Goal: Information Seeking & Learning: Learn about a topic

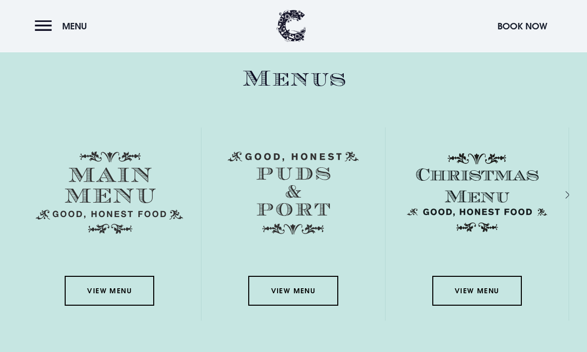
scroll to position [1354, 0]
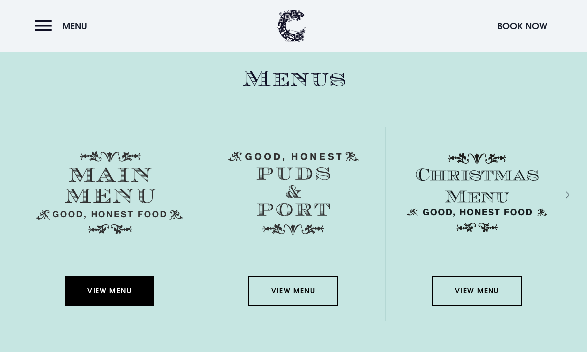
click at [107, 306] on link "View Menu" at bounding box center [110, 291] width 90 height 30
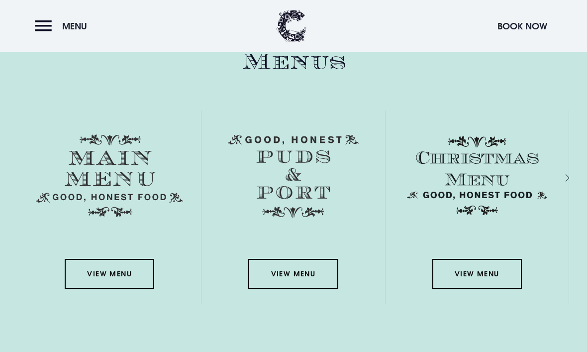
click at [287, 216] on img at bounding box center [293, 176] width 131 height 84
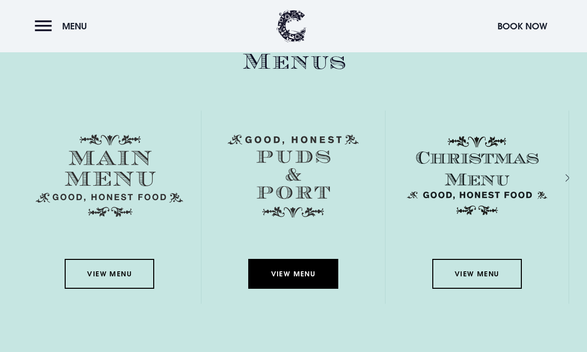
click at [289, 289] on link "View Menu" at bounding box center [293, 274] width 90 height 30
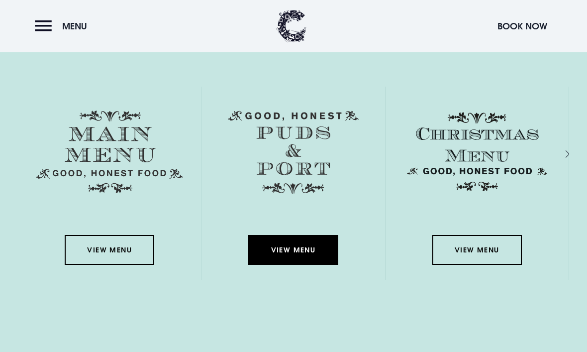
scroll to position [1408, 0]
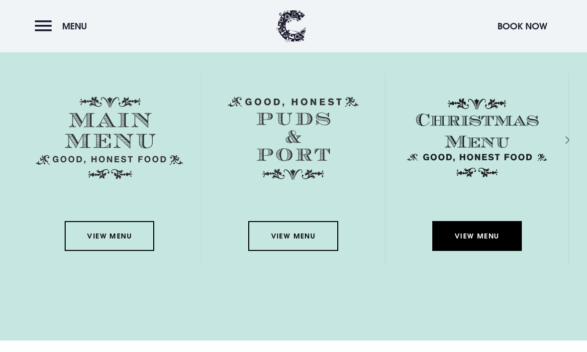
click at [499, 251] on link "View Menu" at bounding box center [477, 236] width 90 height 30
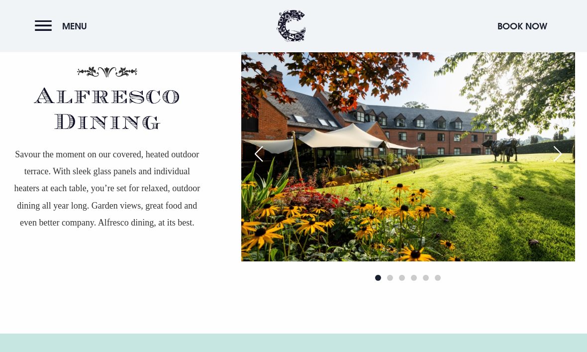
scroll to position [1766, 0]
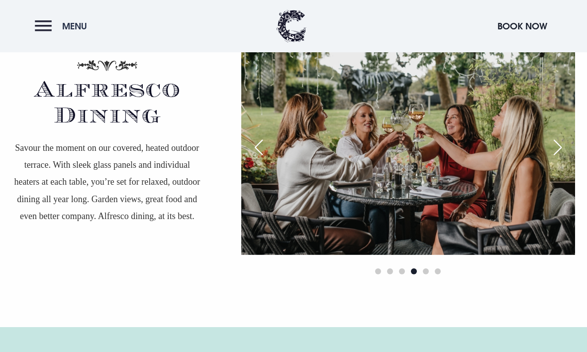
click at [41, 27] on button "Menu" at bounding box center [63, 25] width 57 height 21
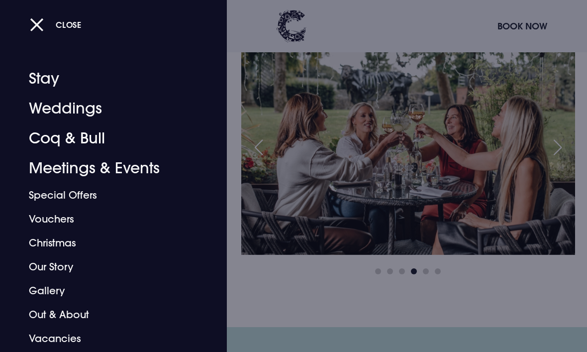
click at [52, 149] on link "Coq & Bull" at bounding box center [107, 138] width 156 height 30
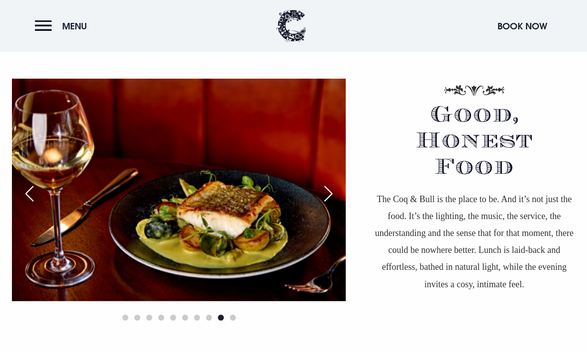
scroll to position [618, 0]
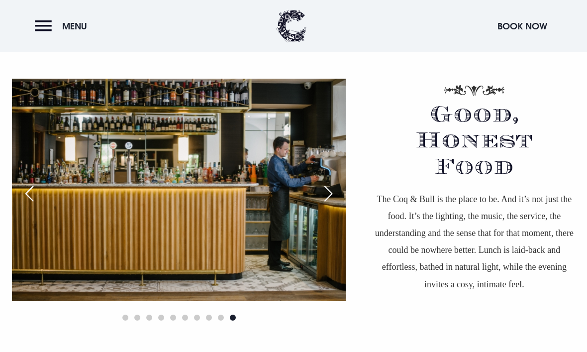
click at [25, 205] on div "Previous slide" at bounding box center [29, 194] width 25 height 22
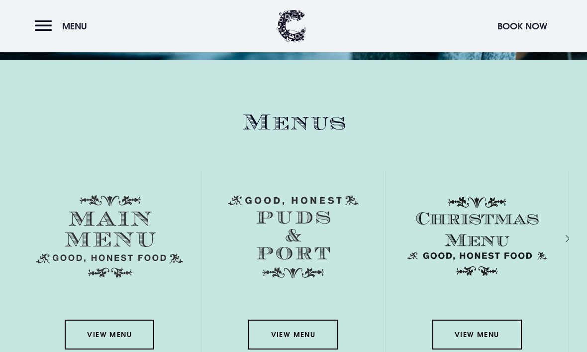
scroll to position [1310, 0]
click at [95, 278] on img at bounding box center [109, 236] width 147 height 83
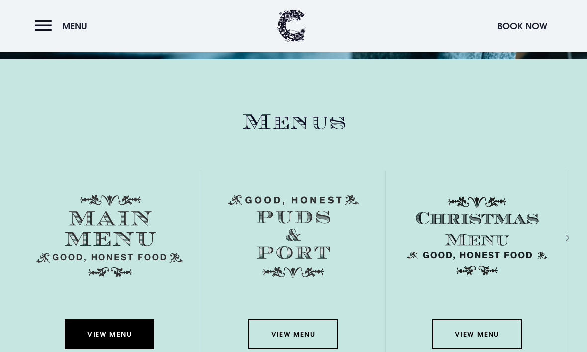
click at [89, 349] on link "View Menu" at bounding box center [110, 334] width 90 height 30
